Goal: Unclear

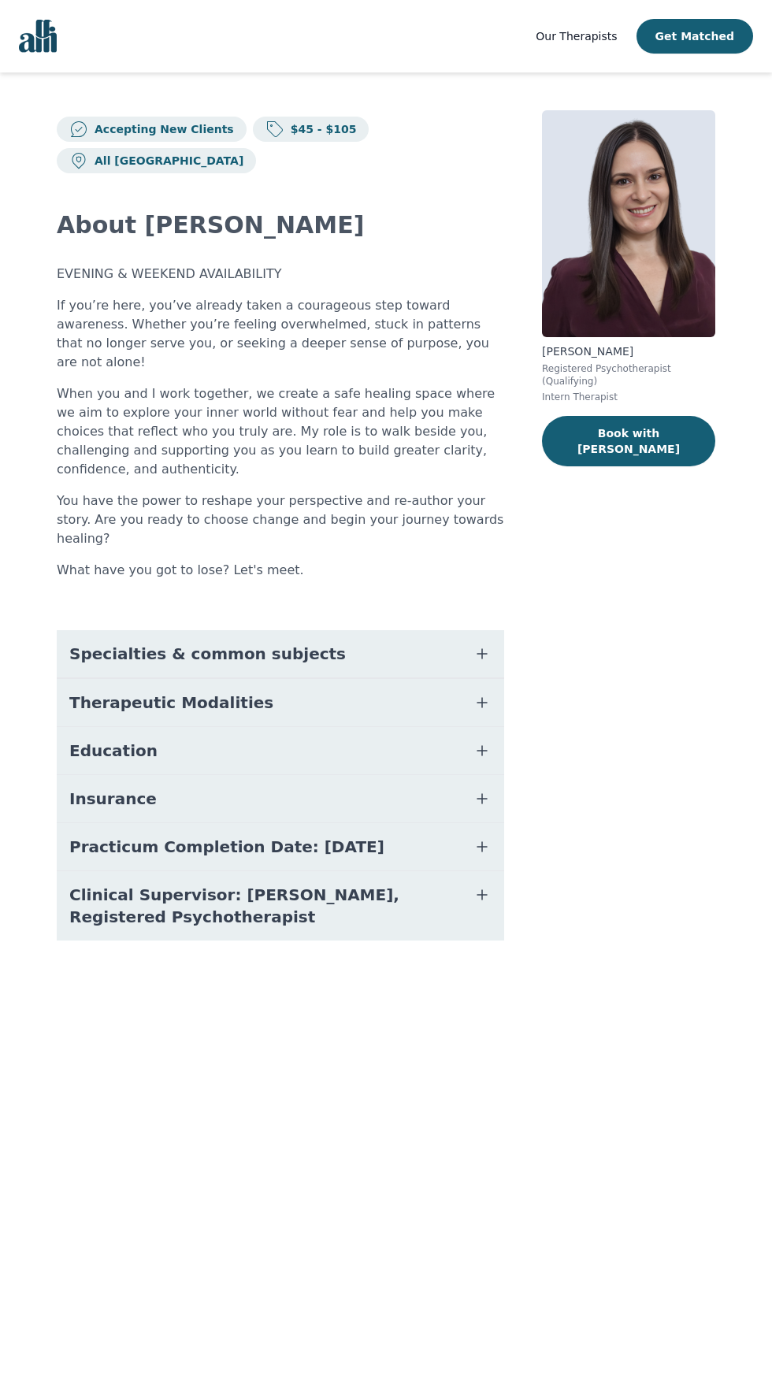
click at [474, 693] on icon "button" at bounding box center [482, 702] width 19 height 19
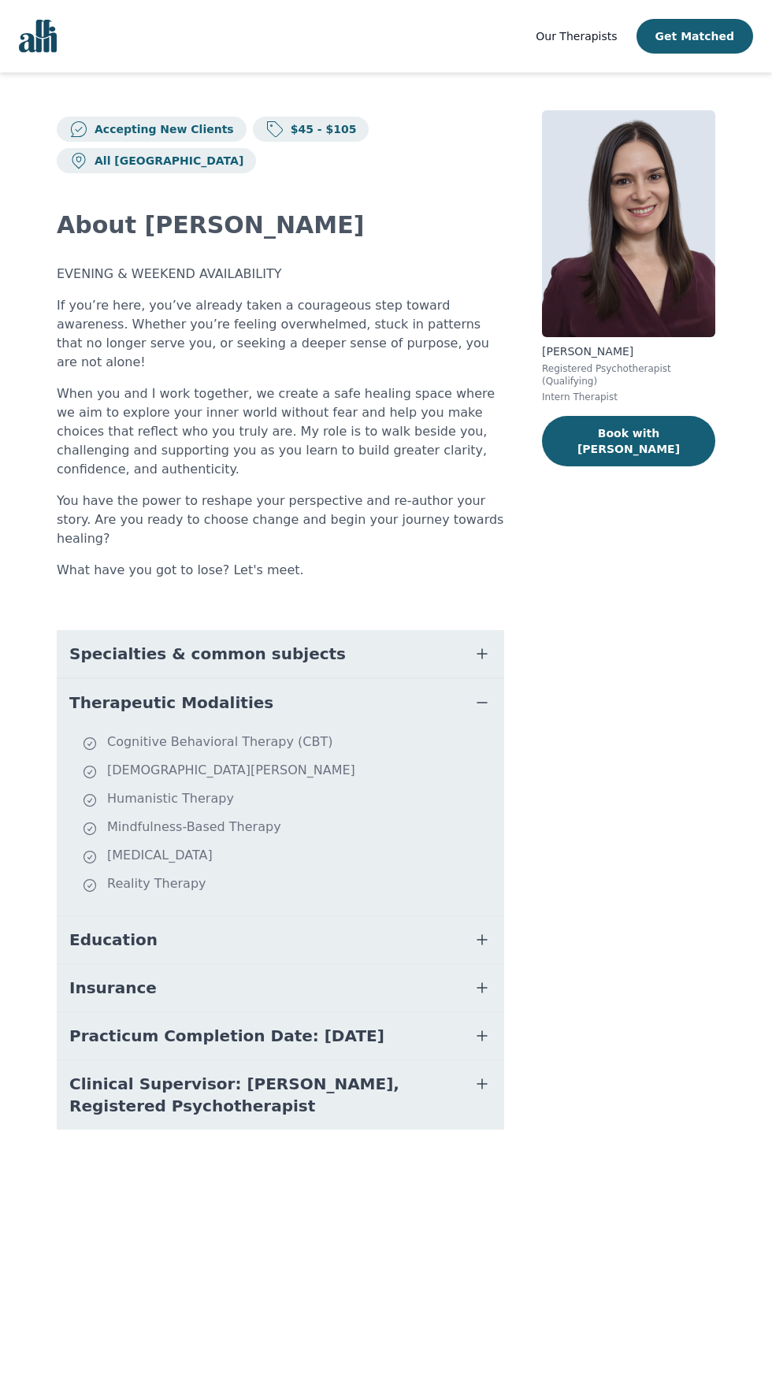
click at [482, 702] on icon "button" at bounding box center [481, 702] width 9 height 0
